Goal: Find specific page/section: Find specific page/section

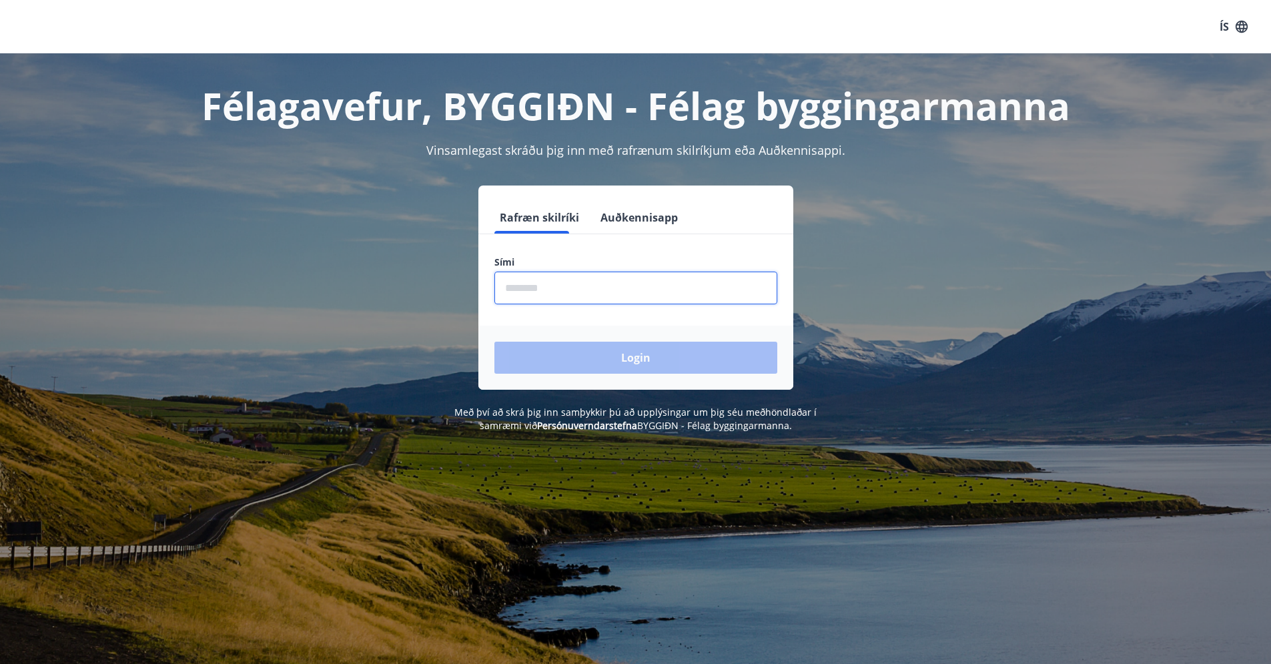
click at [596, 278] on input "phone" at bounding box center [636, 288] width 283 height 33
type input "********"
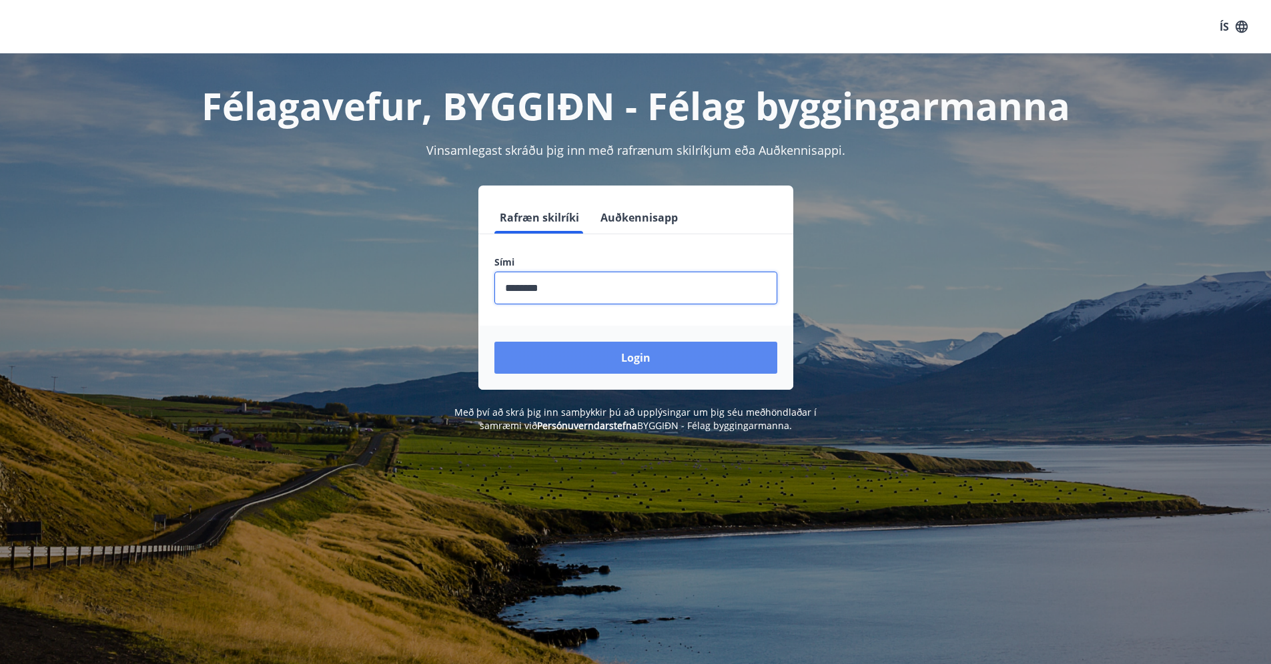
click at [607, 351] on button "Login" at bounding box center [636, 358] width 283 height 32
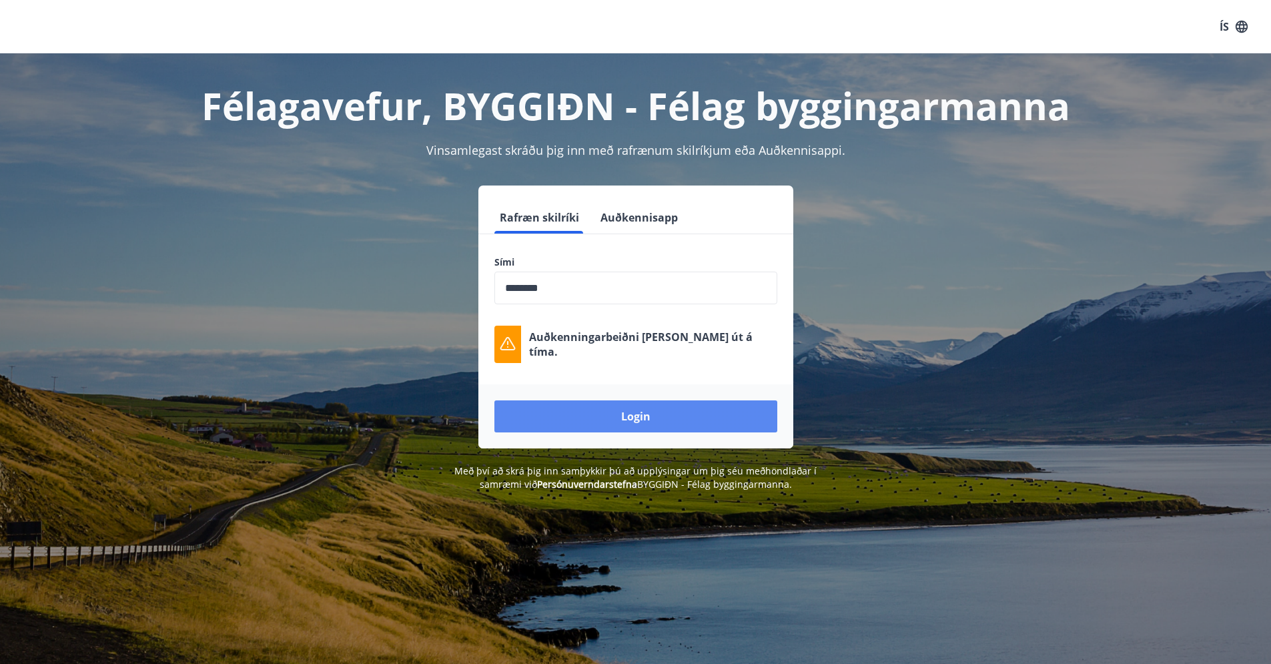
click at [666, 415] on button "Login" at bounding box center [636, 416] width 283 height 32
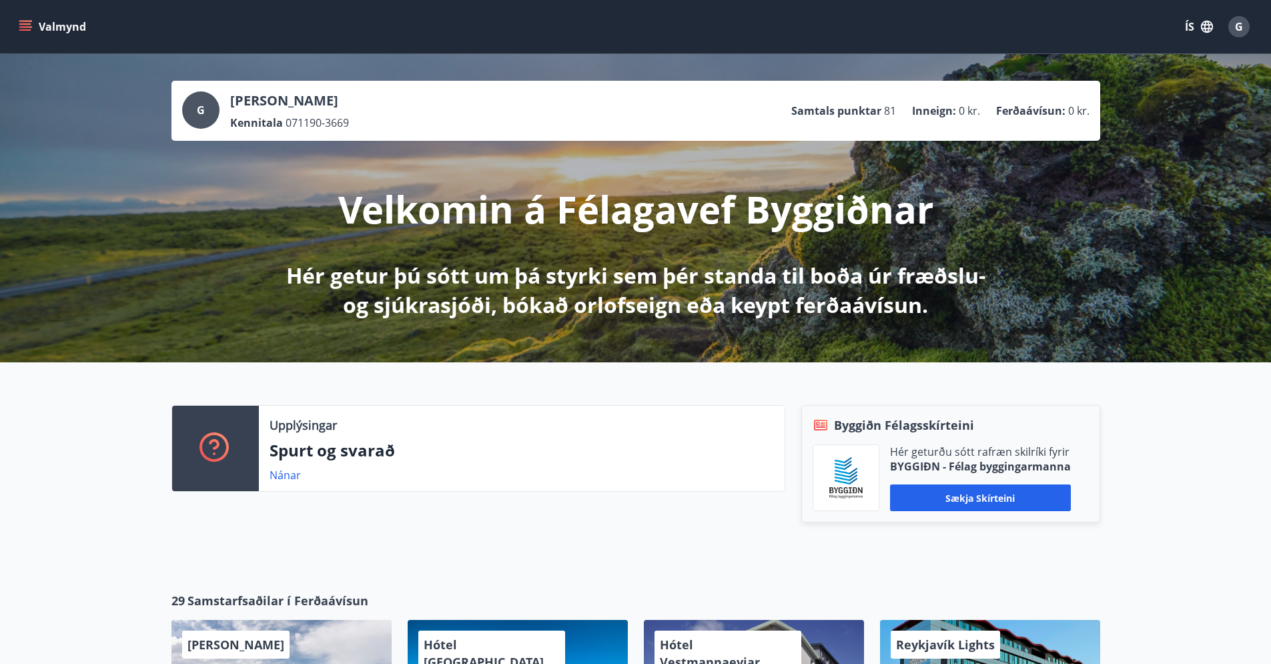
click at [24, 25] on icon "menu" at bounding box center [25, 26] width 13 height 13
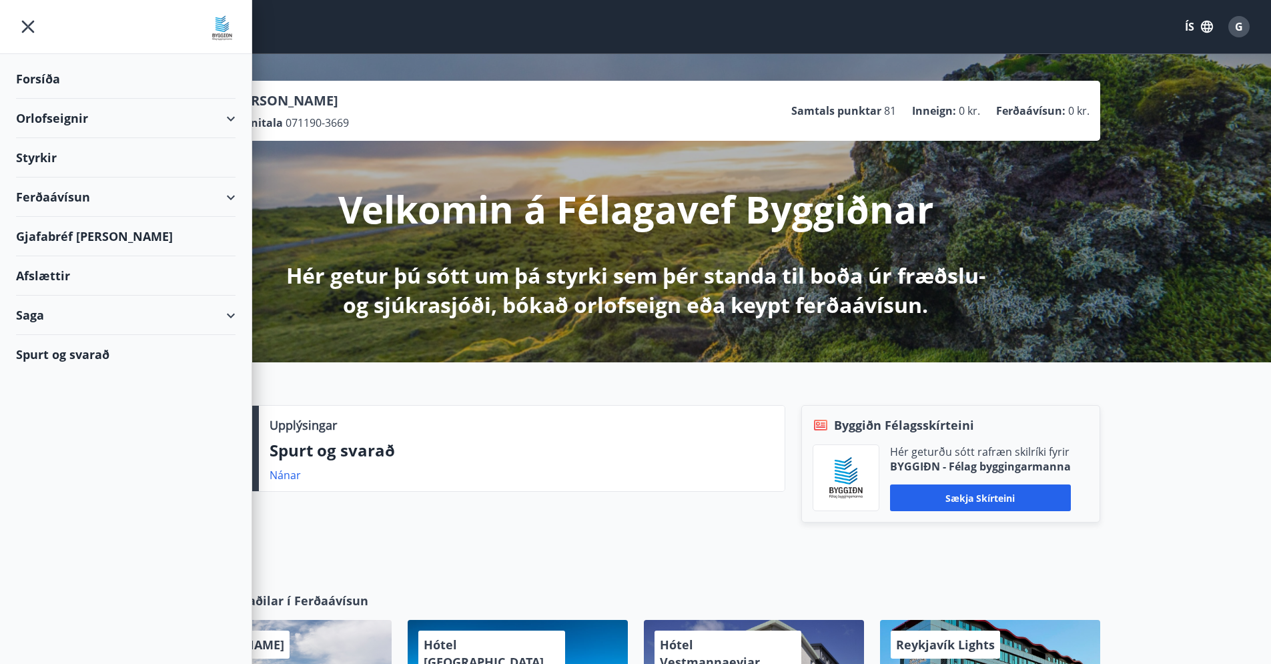
click at [47, 266] on div "Afslættir" at bounding box center [126, 275] width 220 height 39
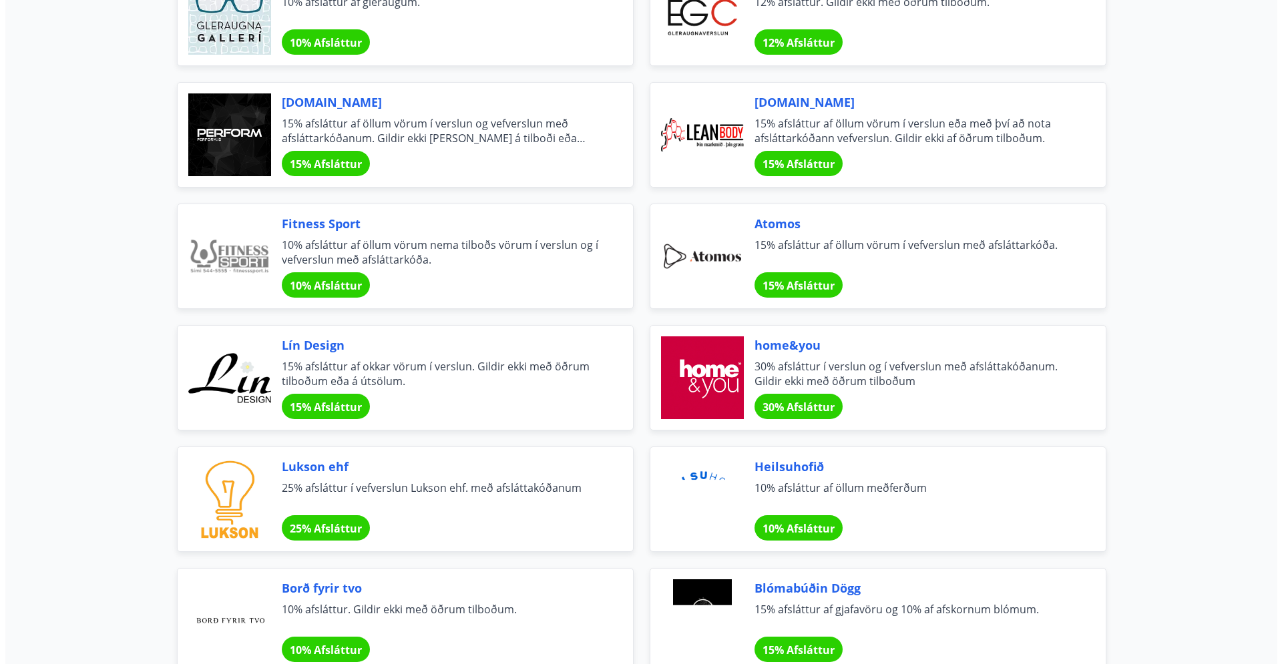
scroll to position [209, 0]
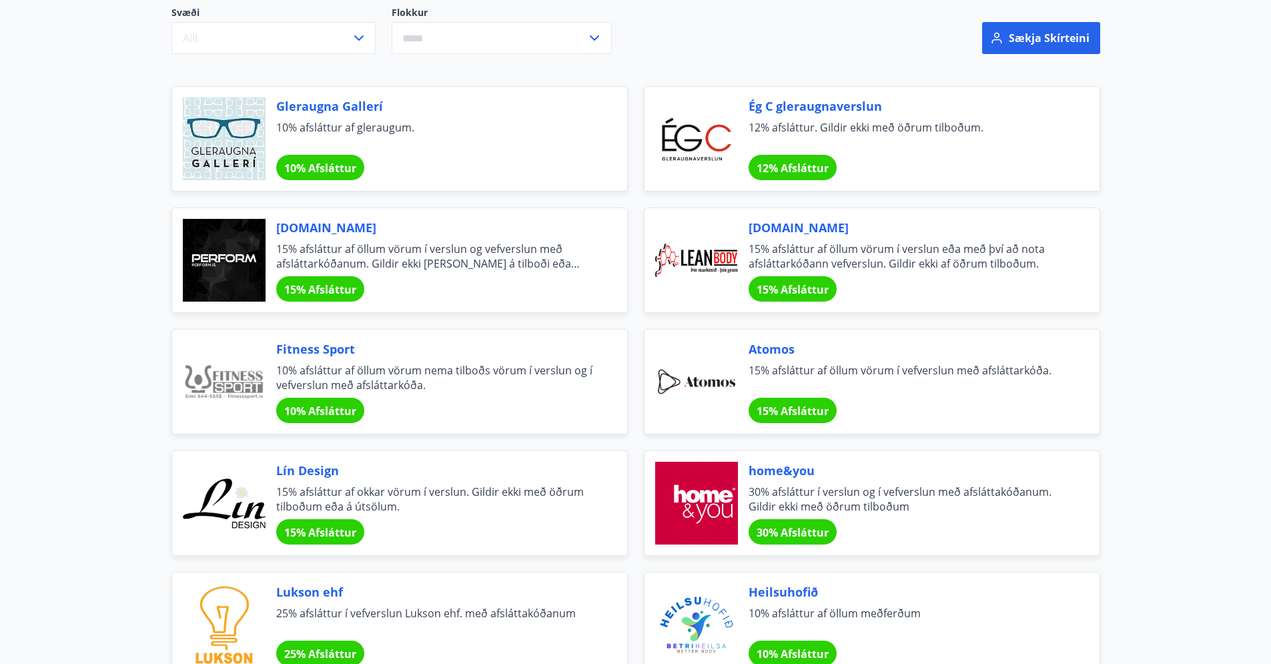
click at [323, 412] on span "10% Afsláttur" at bounding box center [320, 411] width 72 height 15
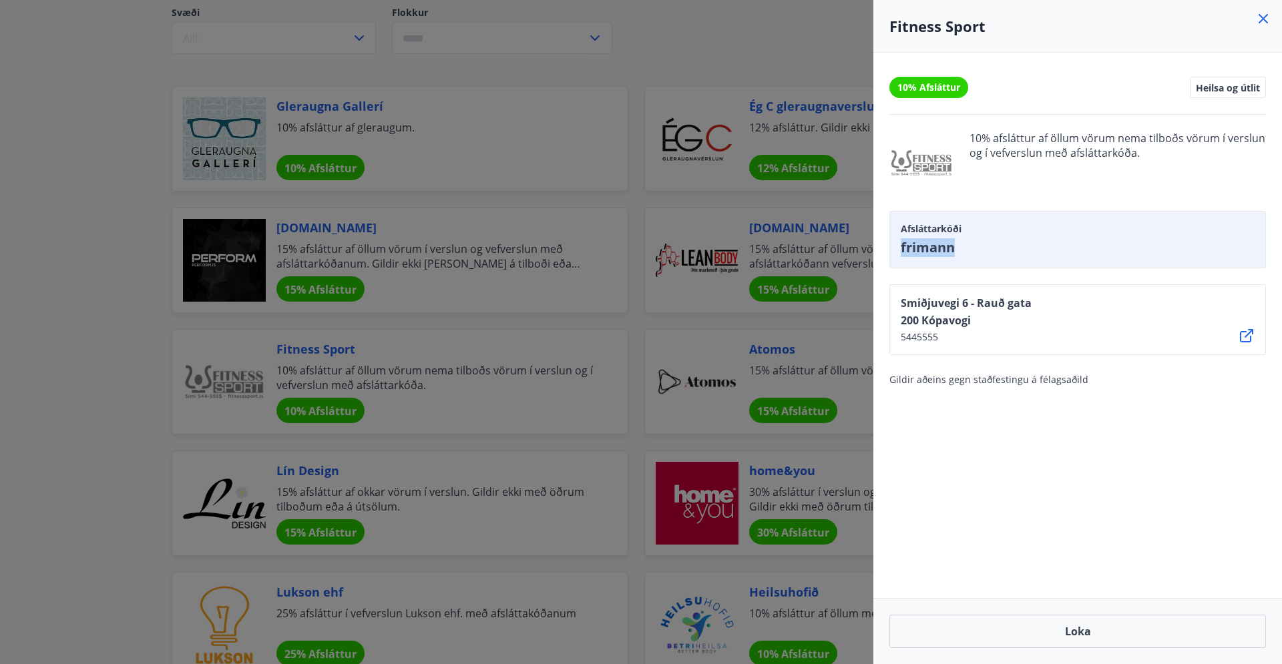
drag, startPoint x: 975, startPoint y: 254, endPoint x: 900, endPoint y: 252, distance: 74.8
click at [900, 252] on span "frimann" at bounding box center [1077, 247] width 354 height 19
copy span "frimann"
